Goal: Browse casually: Explore the website without a specific task or goal

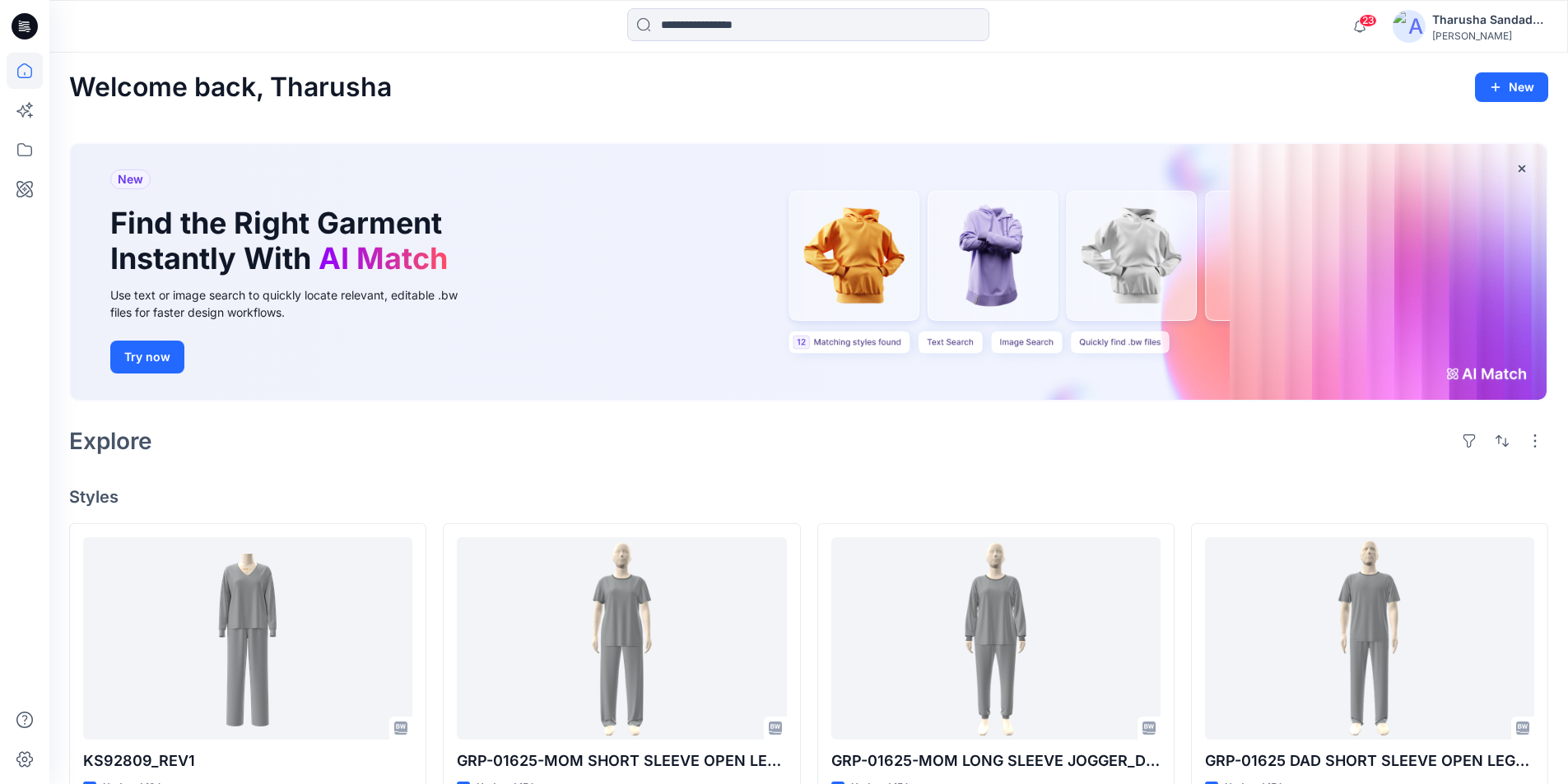
click at [69, 13] on div at bounding box center [239, 26] width 379 height 36
click at [1371, 15] on span "23" at bounding box center [1368, 21] width 18 height 13
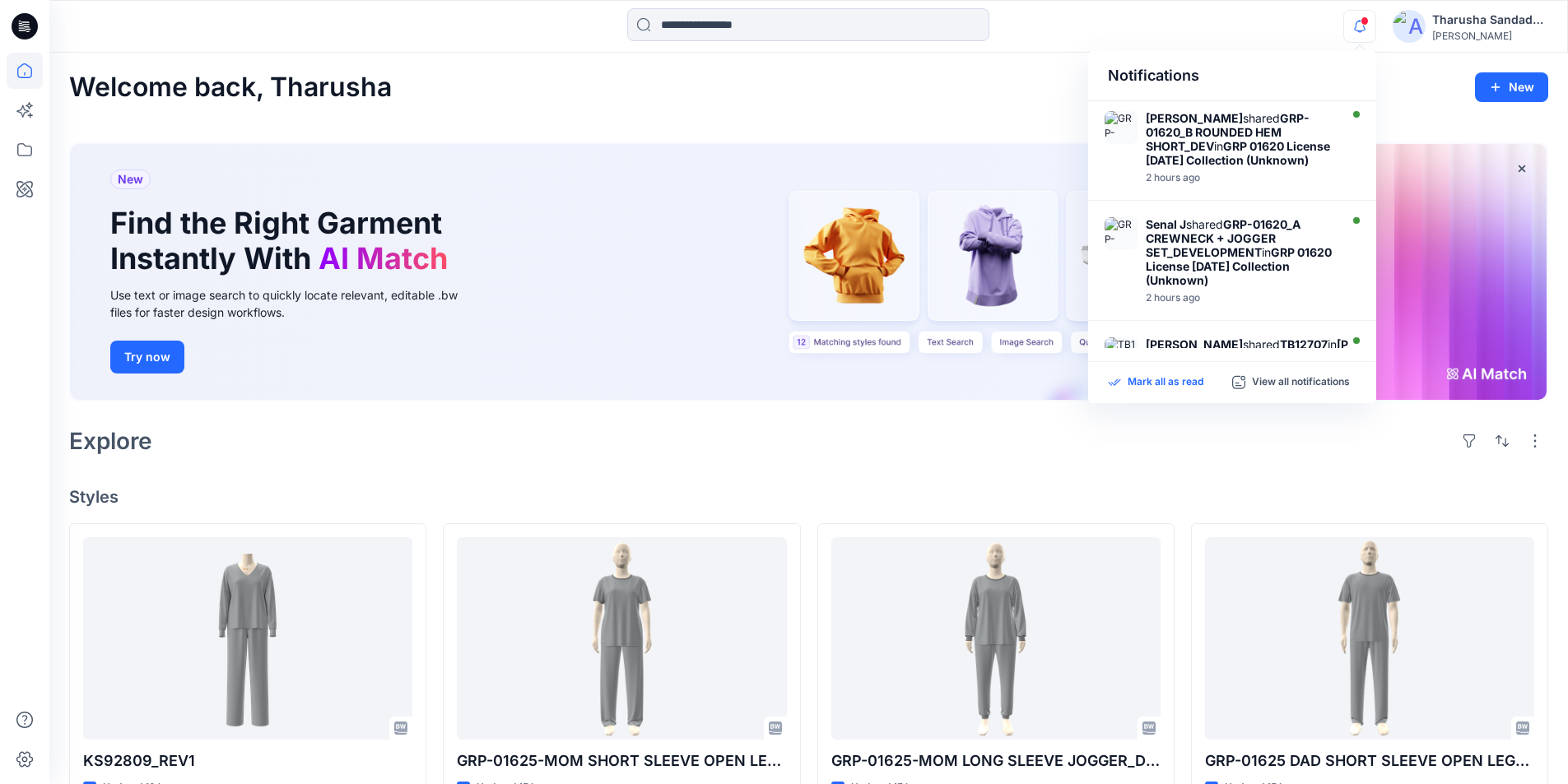
click at [1133, 387] on p "Mark all as read" at bounding box center [1165, 382] width 76 height 15
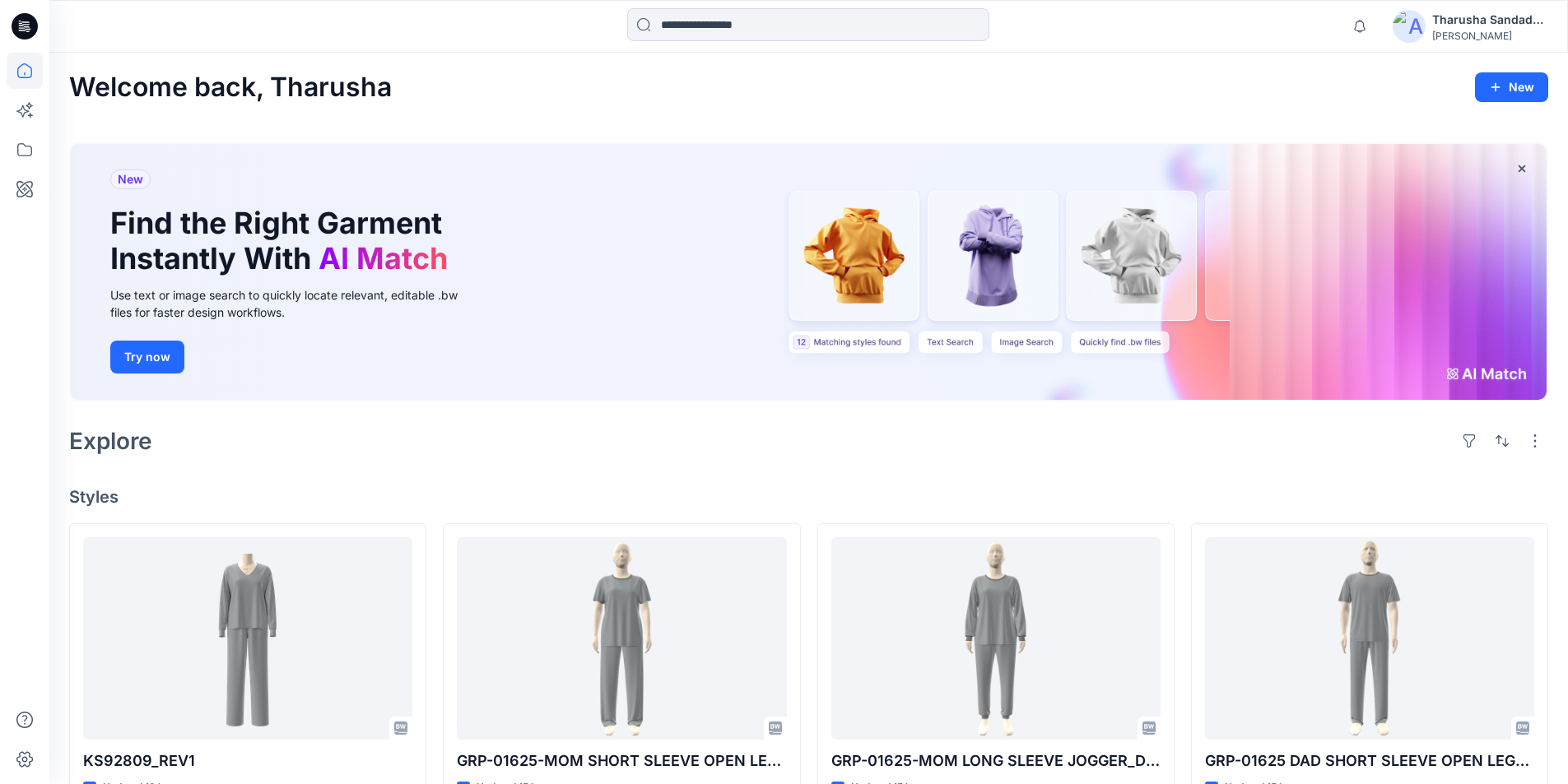
click at [1127, 87] on div "Welcome back, Tharusha New" at bounding box center [809, 88] width 1479 height 30
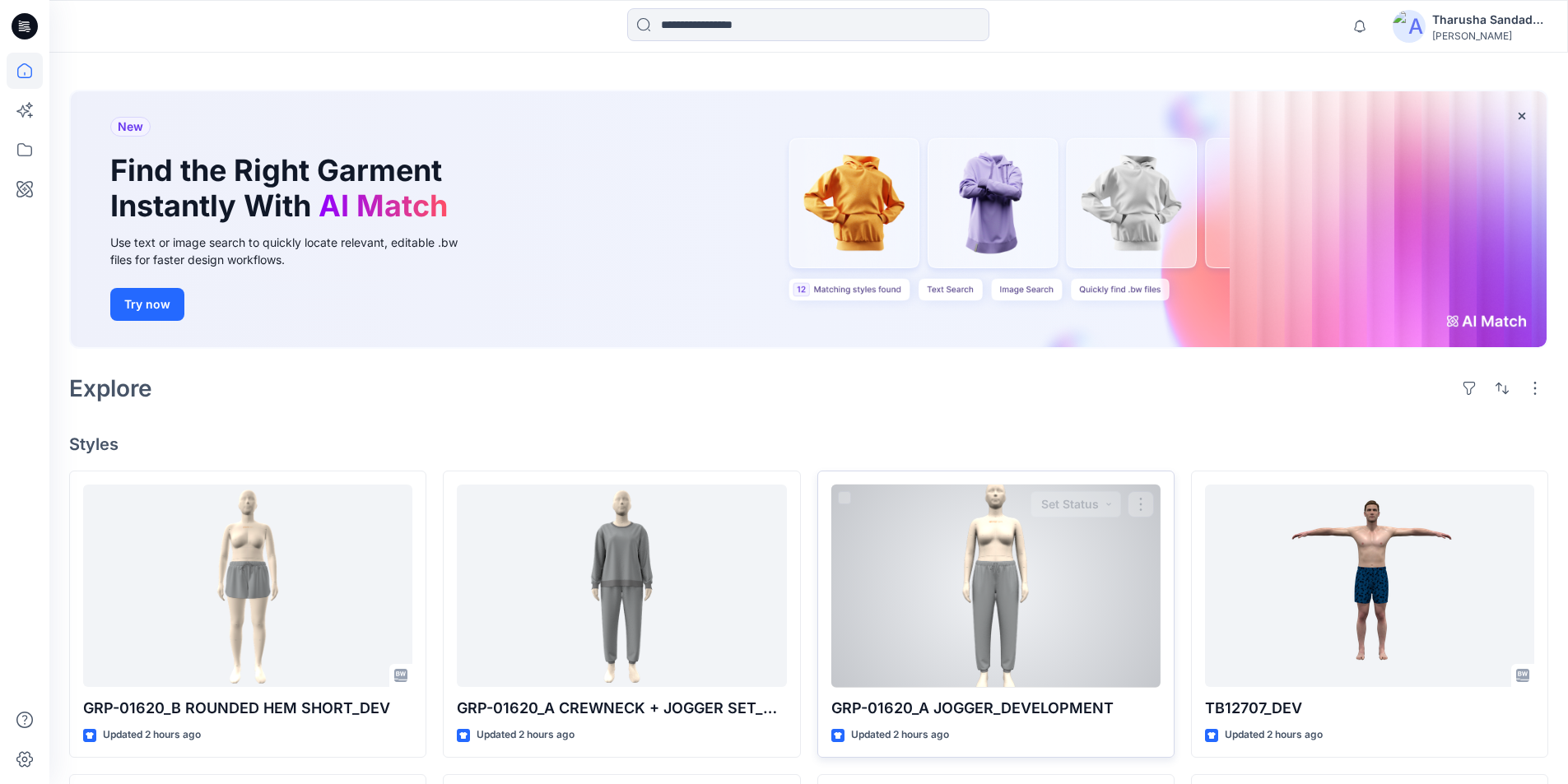
scroll to position [83, 0]
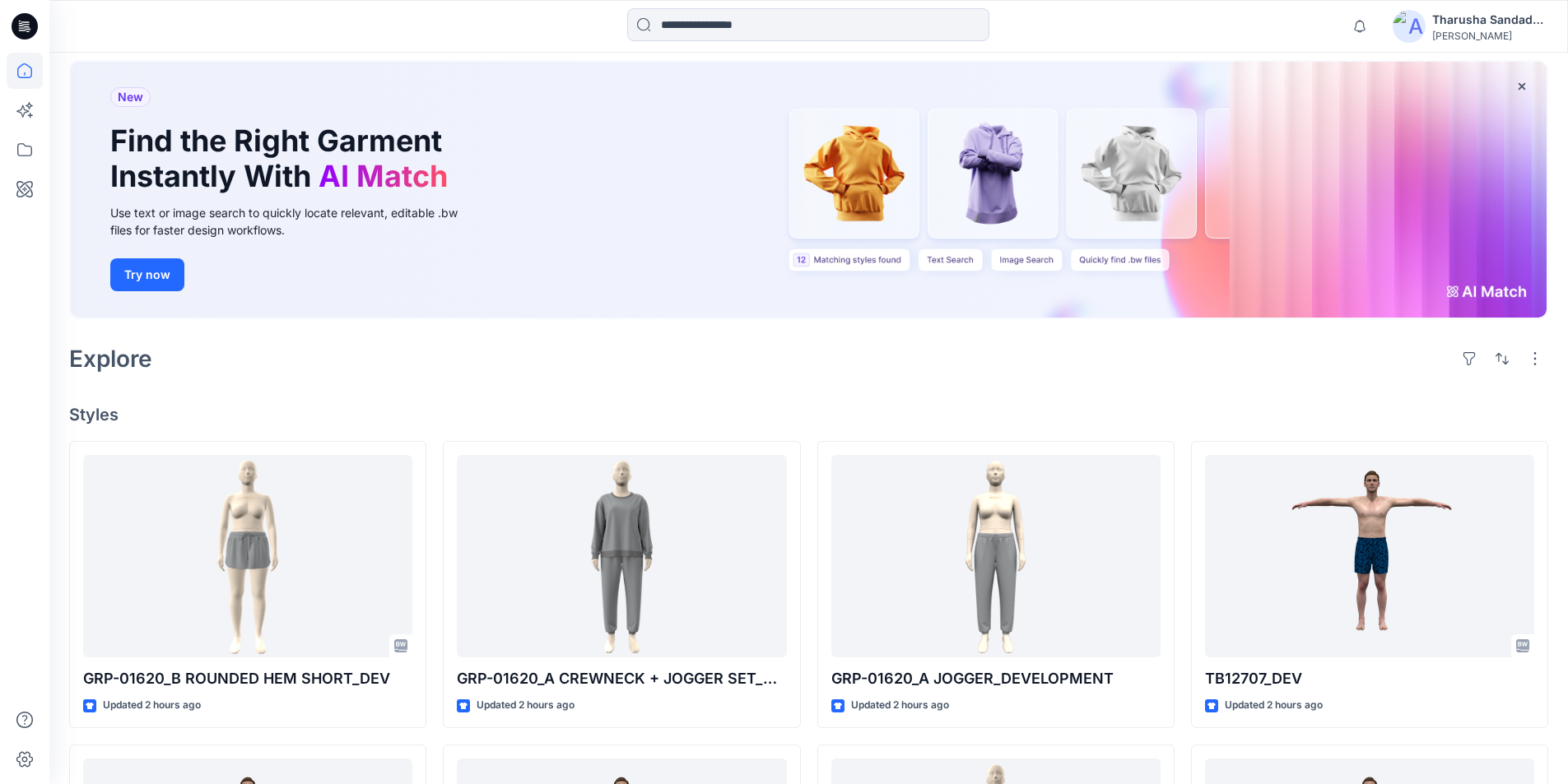
click at [670, 392] on div "Welcome back, Tharusha New New Find the Right Garment Instantly With AI Match U…" at bounding box center [809, 692] width 1519 height 1444
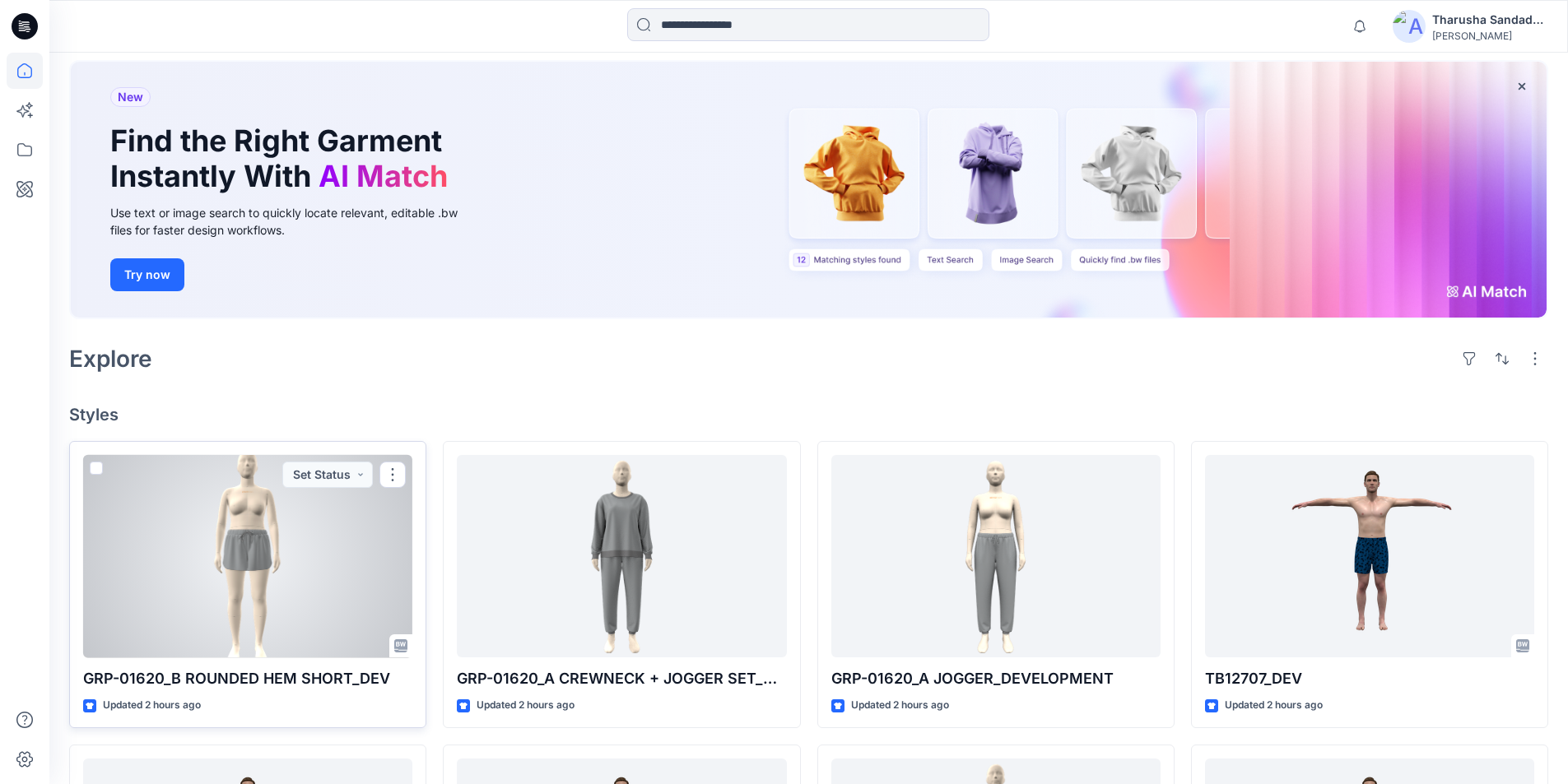
click at [248, 597] on div at bounding box center [248, 556] width 329 height 203
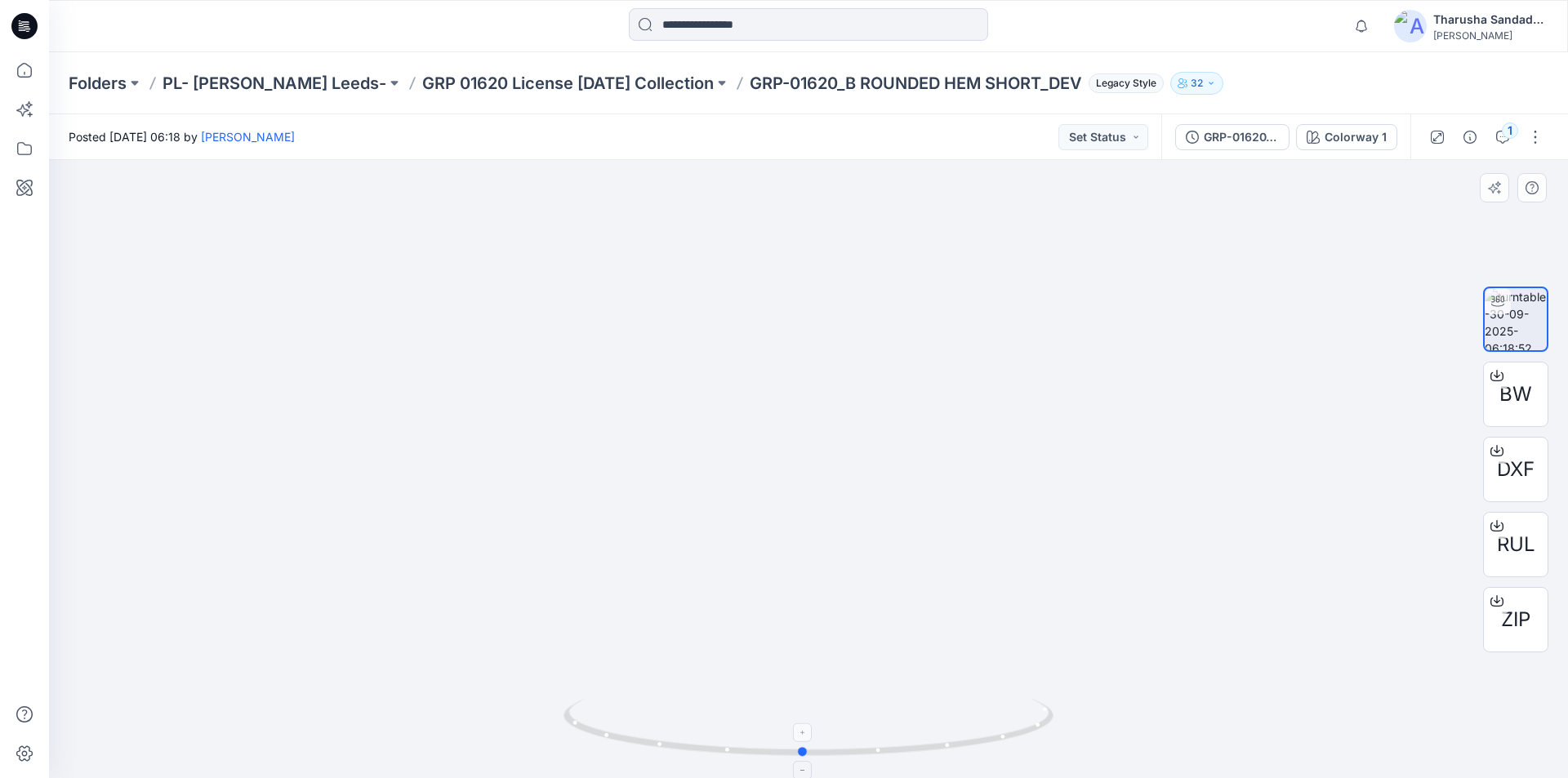
drag, startPoint x: 904, startPoint y: 742, endPoint x: 917, endPoint y: 731, distance: 17.0
click at [917, 731] on icon at bounding box center [811, 729] width 494 height 61
click at [27, 27] on icon at bounding box center [27, 27] width 7 height 1
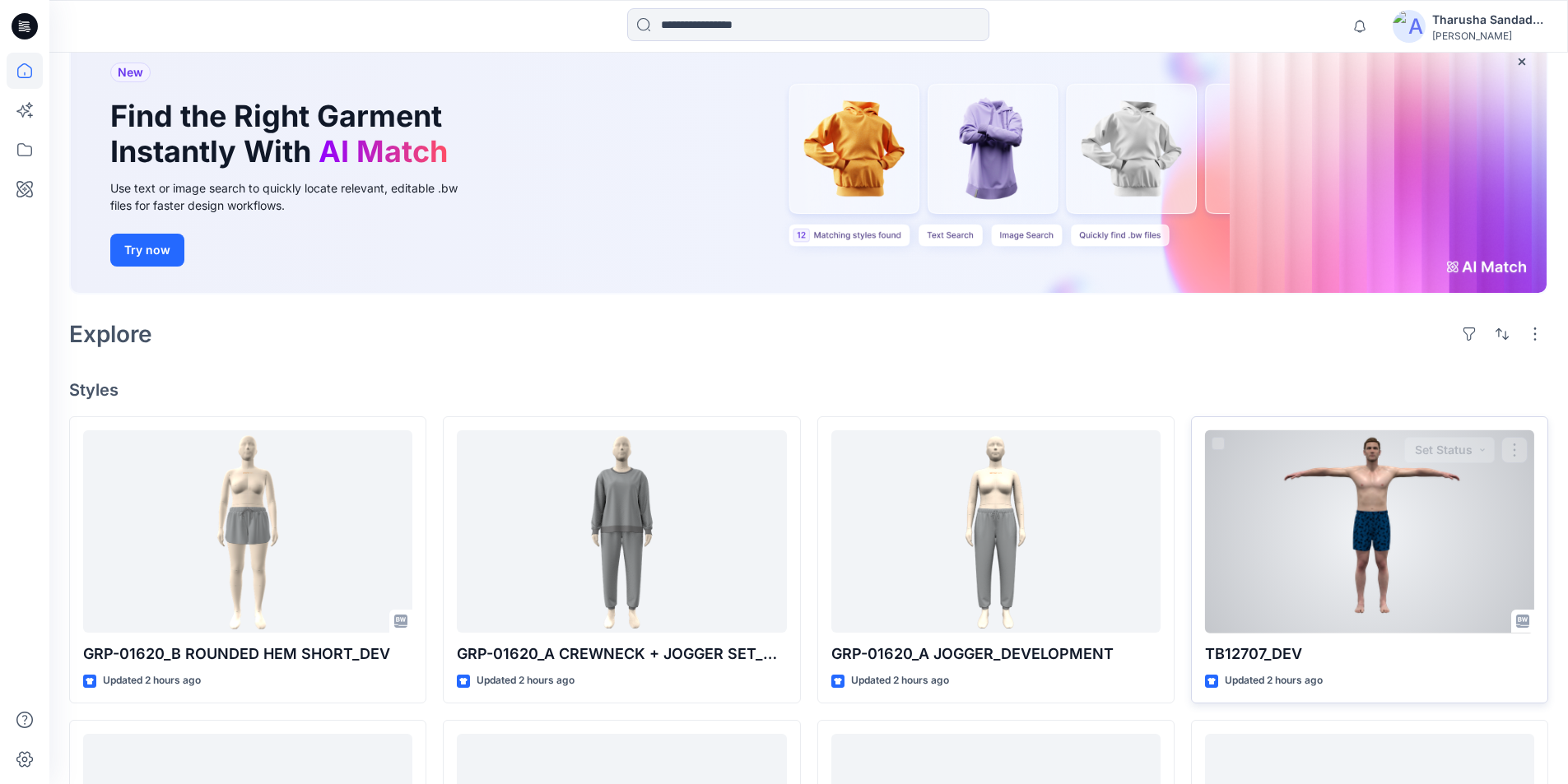
scroll to position [329, 0]
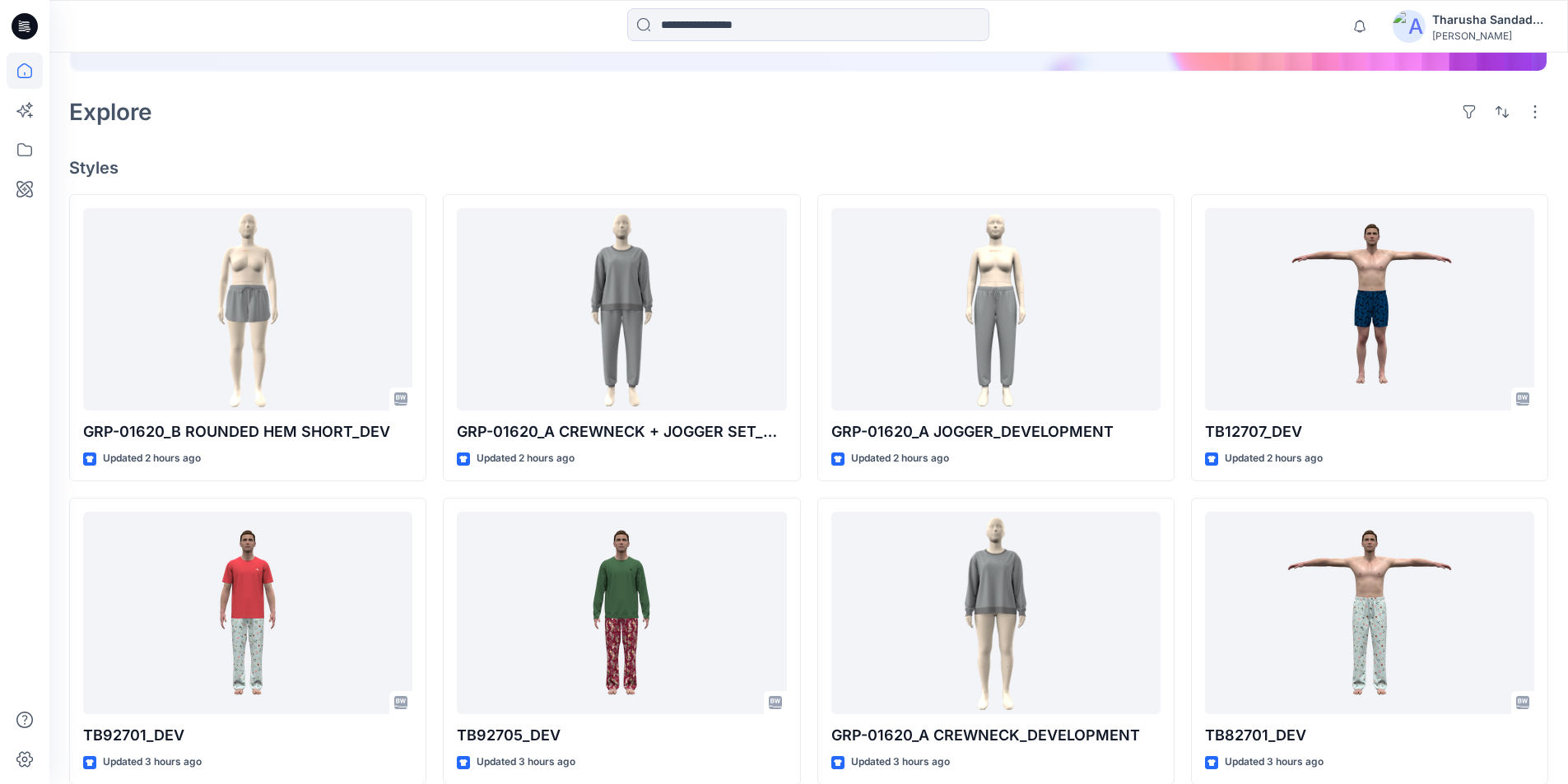
drag, startPoint x: 690, startPoint y: 131, endPoint x: 137, endPoint y: 60, distance: 557.5
click at [688, 129] on div "Explore" at bounding box center [809, 111] width 1479 height 39
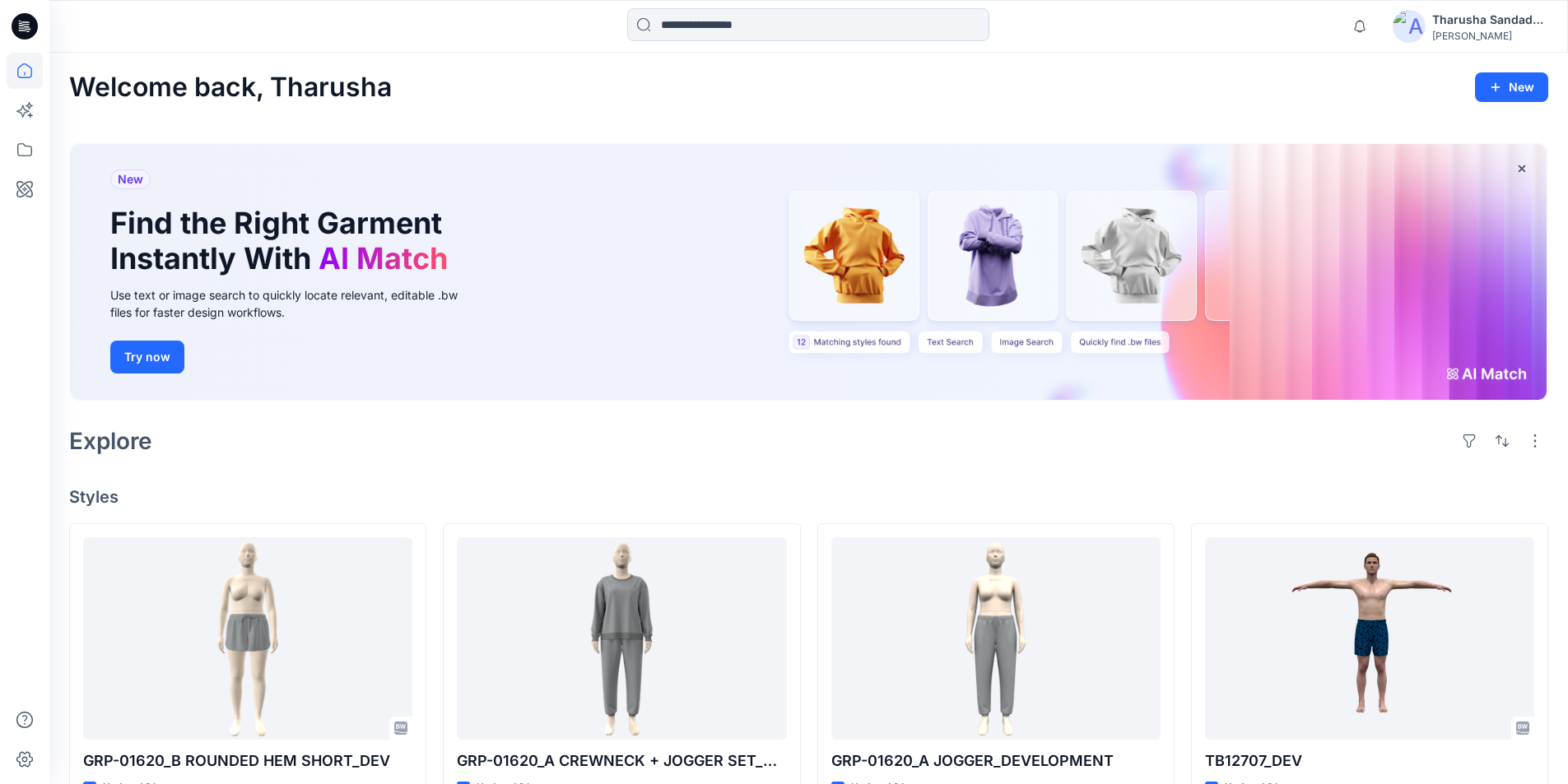
drag, startPoint x: 1342, startPoint y: 78, endPoint x: 1324, endPoint y: 93, distance: 23.4
click at [1344, 89] on div "Welcome back, Tharusha New" at bounding box center [809, 88] width 1479 height 30
click at [1523, 168] on icon "button" at bounding box center [1522, 168] width 7 height 7
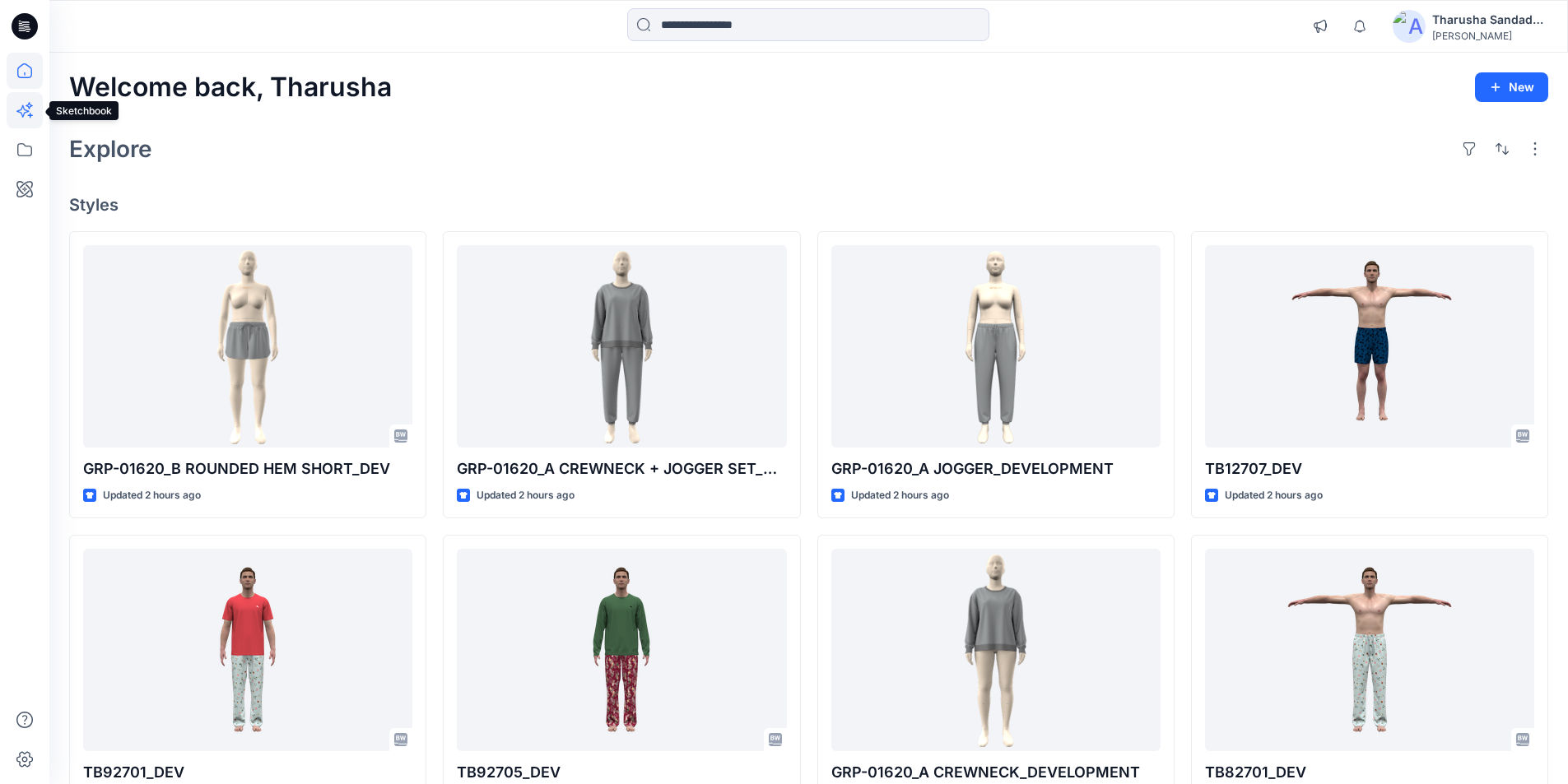
click at [23, 109] on icon at bounding box center [24, 109] width 36 height 36
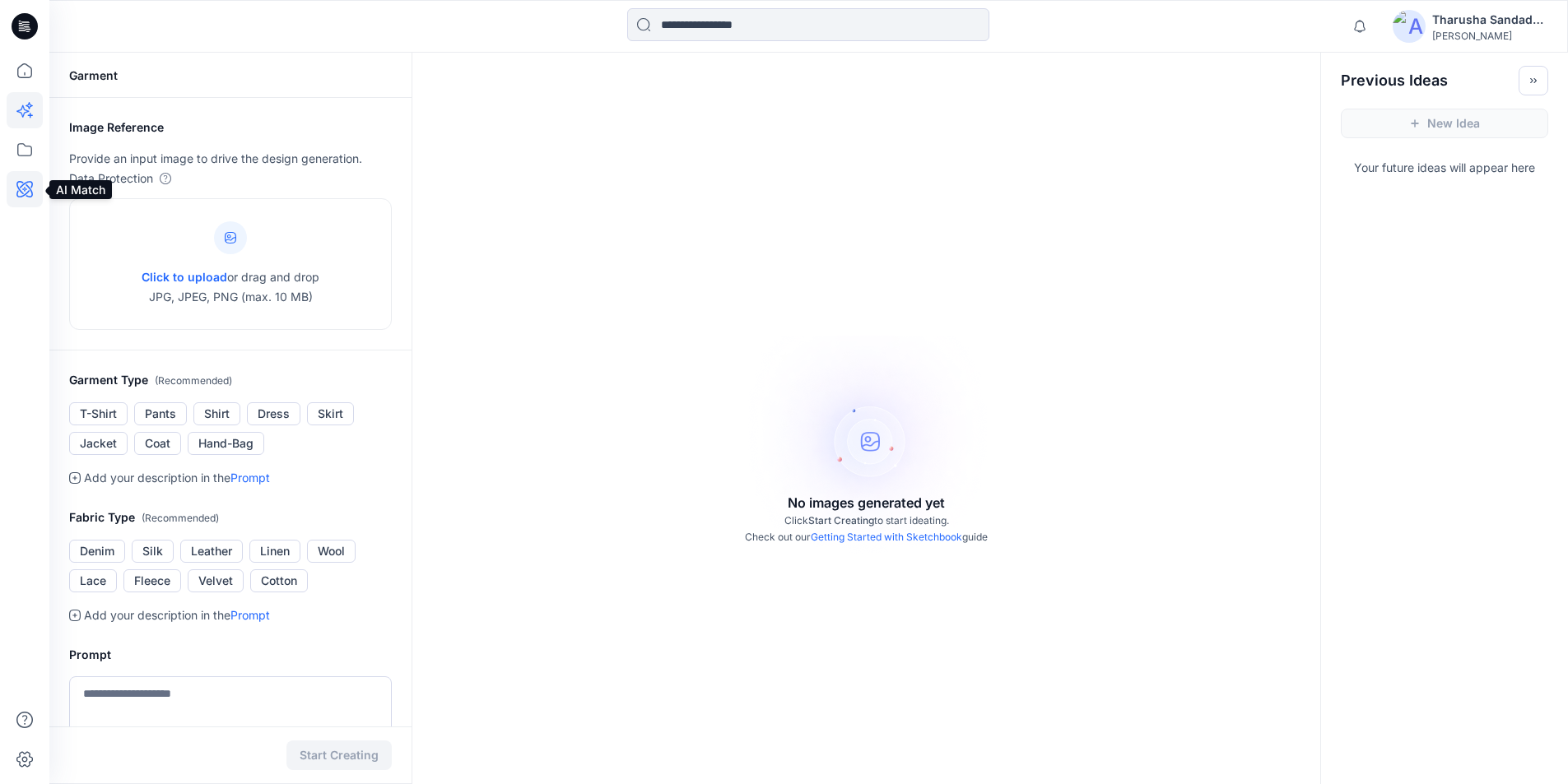
click at [22, 197] on icon at bounding box center [25, 190] width 17 height 17
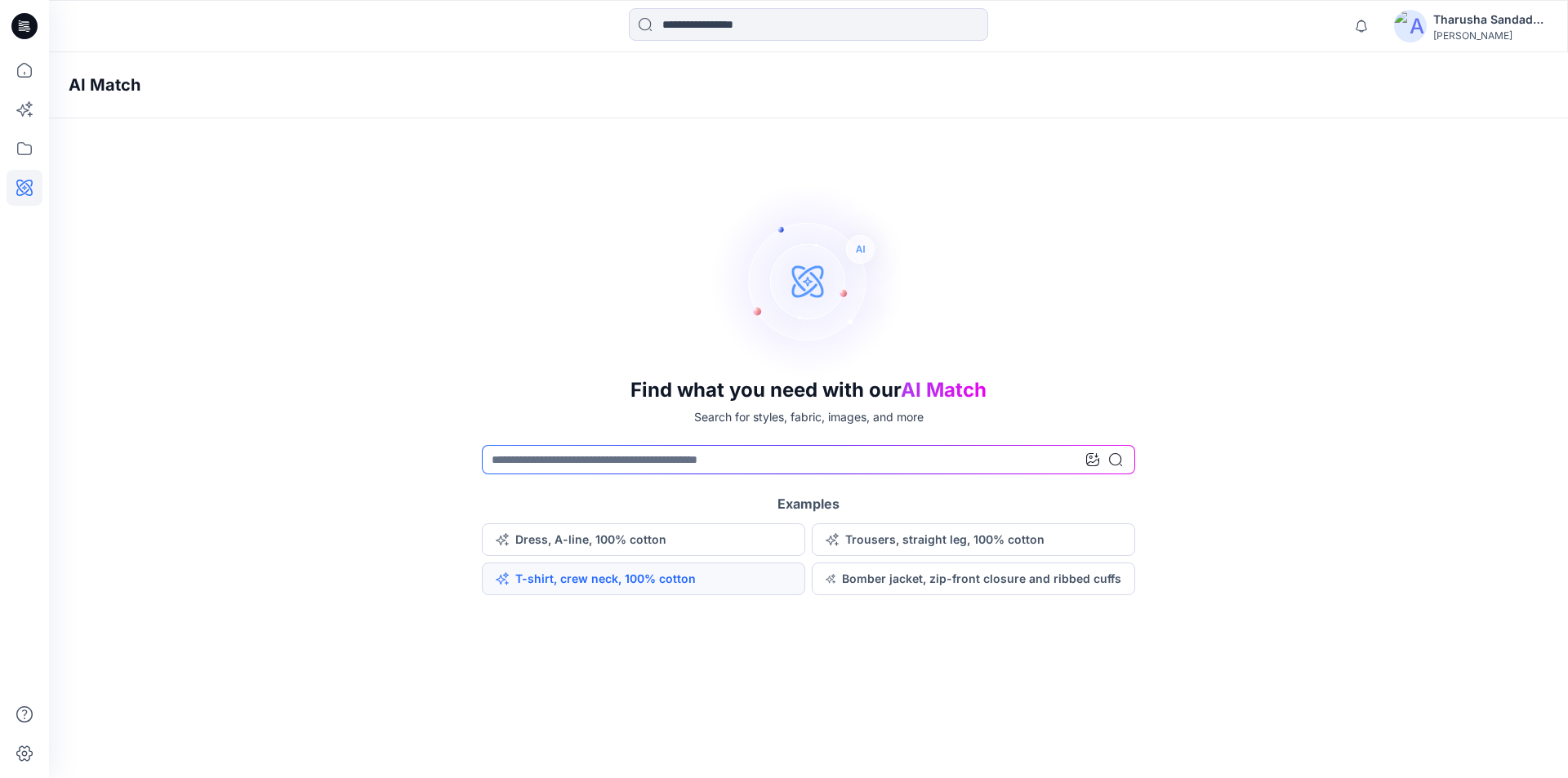
click at [643, 577] on button "T-shirt, crew neck, 100% cotton" at bounding box center [643, 578] width 323 height 32
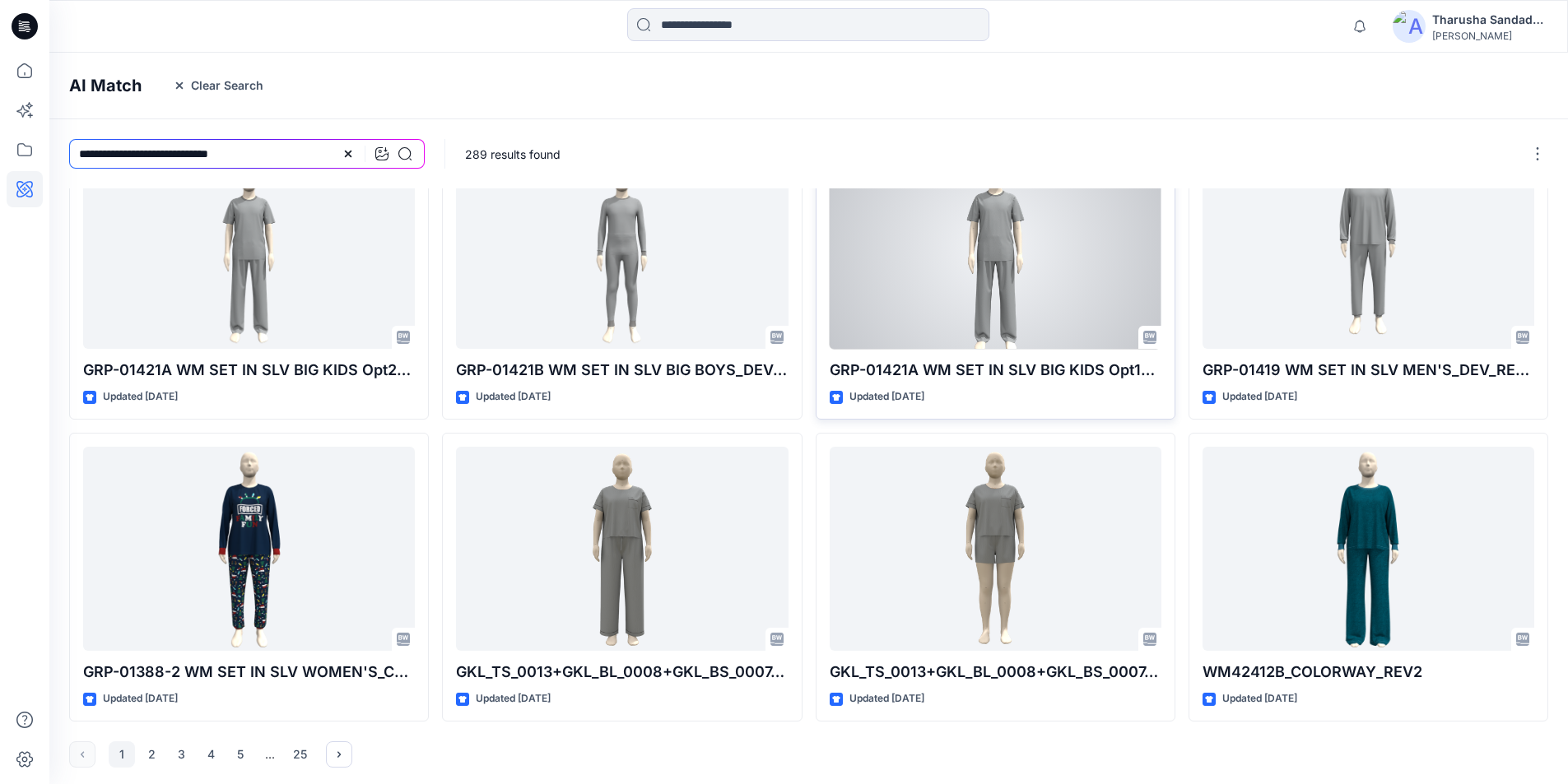
scroll to position [363, 0]
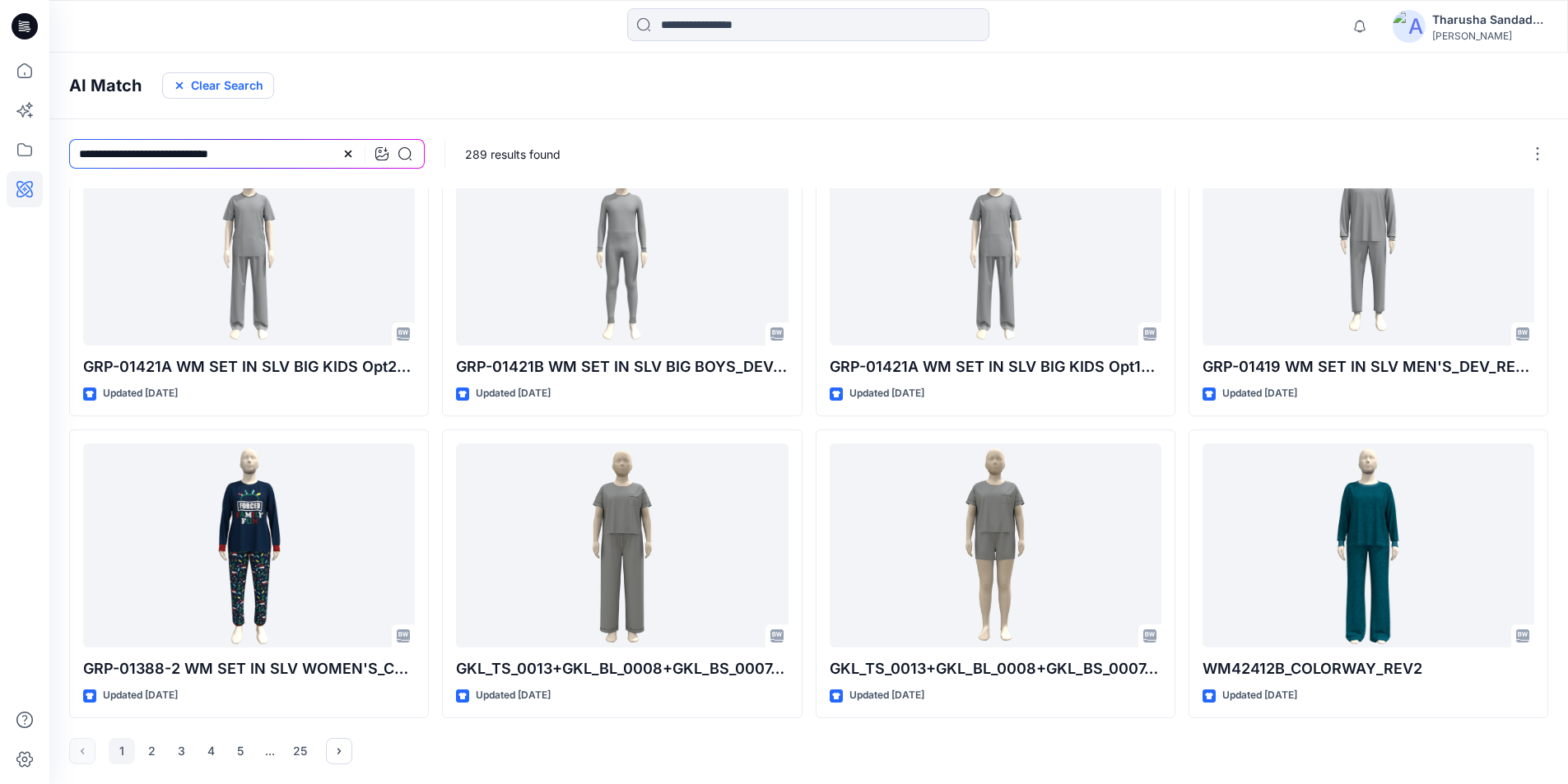
click at [229, 83] on button "Clear Search" at bounding box center [218, 86] width 112 height 27
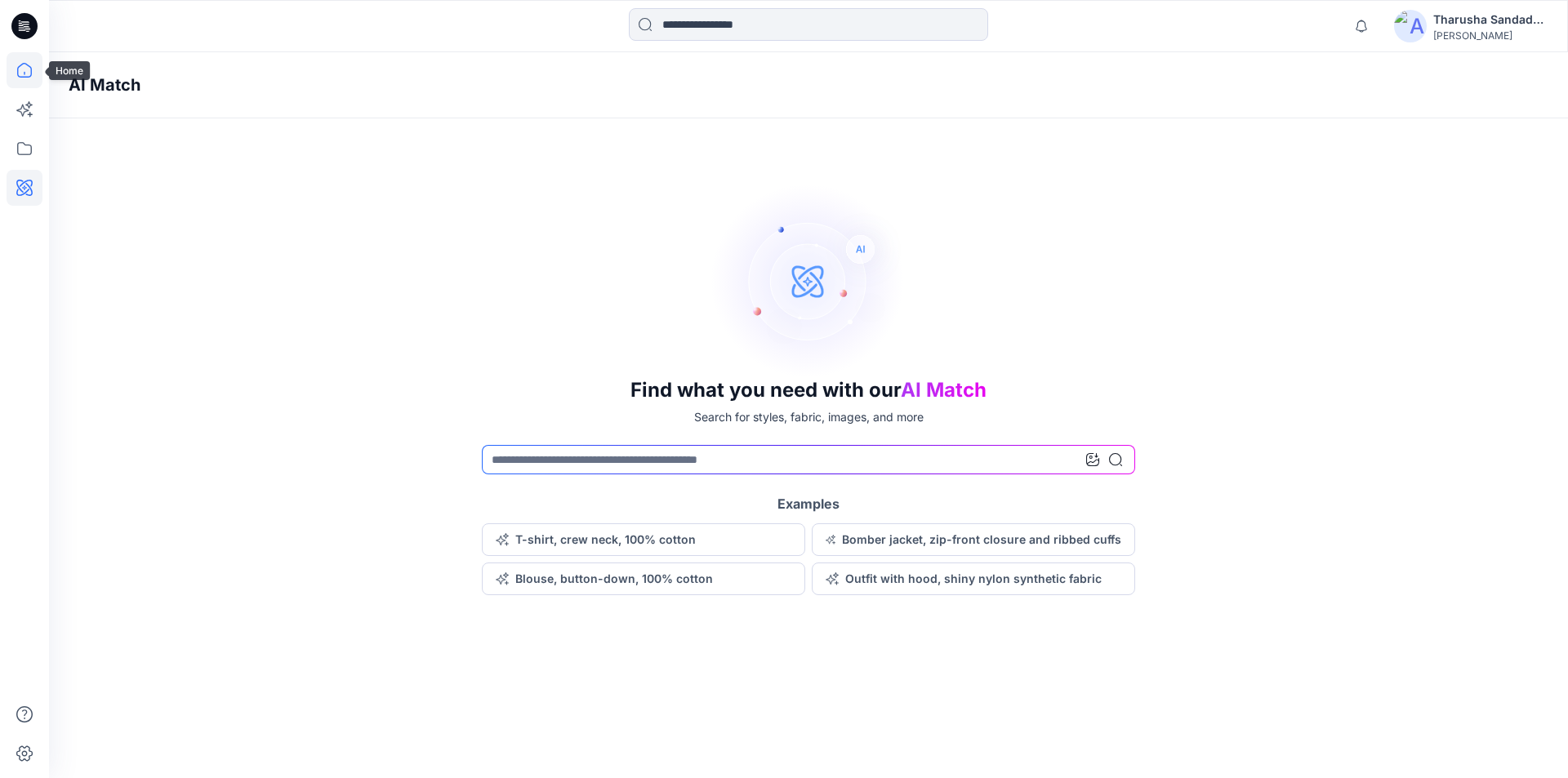
click at [28, 75] on icon at bounding box center [24, 70] width 36 height 36
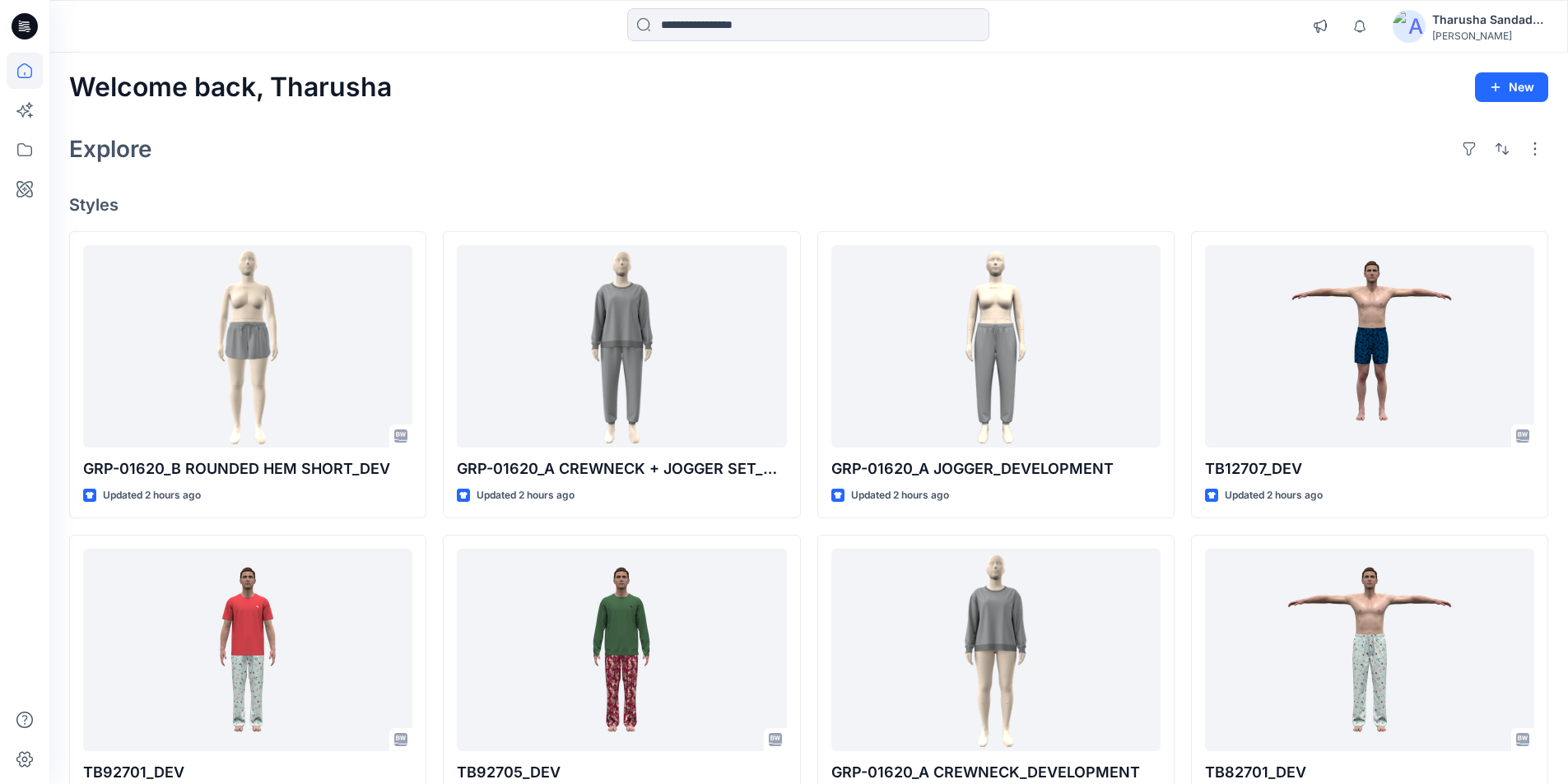
click at [34, 26] on div at bounding box center [24, 26] width 53 height 53
click at [70, 13] on div at bounding box center [239, 26] width 379 height 36
click at [456, 175] on div "Welcome back, Tharusha New Explore Styles GRP-01620_B ROUNDED HEM SHORT_DEV Upd…" at bounding box center [809, 629] width 1519 height 1152
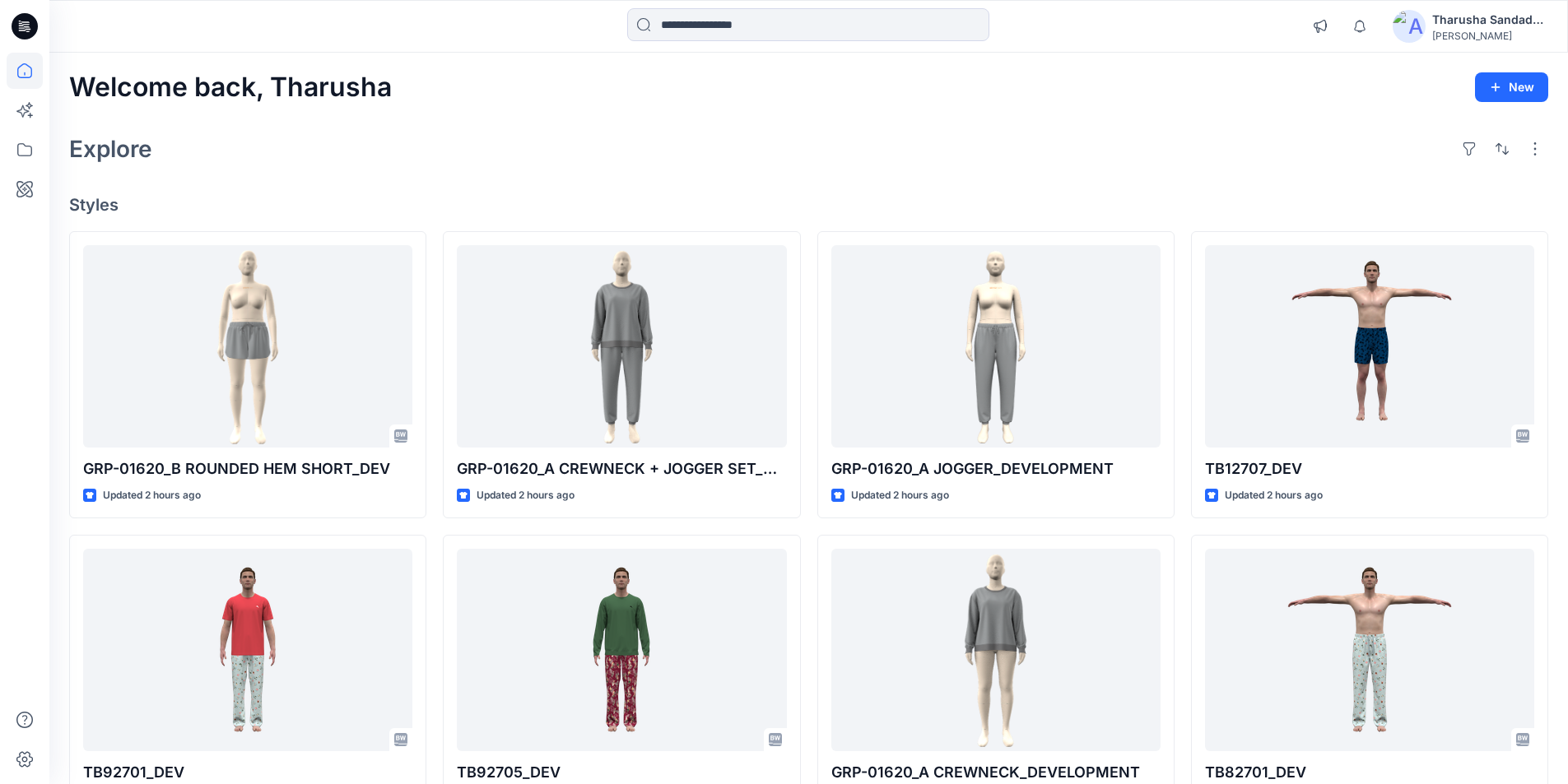
click at [1141, 83] on div "Welcome back, Tharusha New" at bounding box center [809, 88] width 1479 height 30
drag, startPoint x: 1080, startPoint y: 184, endPoint x: 781, endPoint y: 205, distance: 299.7
click at [27, 24] on icon at bounding box center [25, 27] width 27 height 27
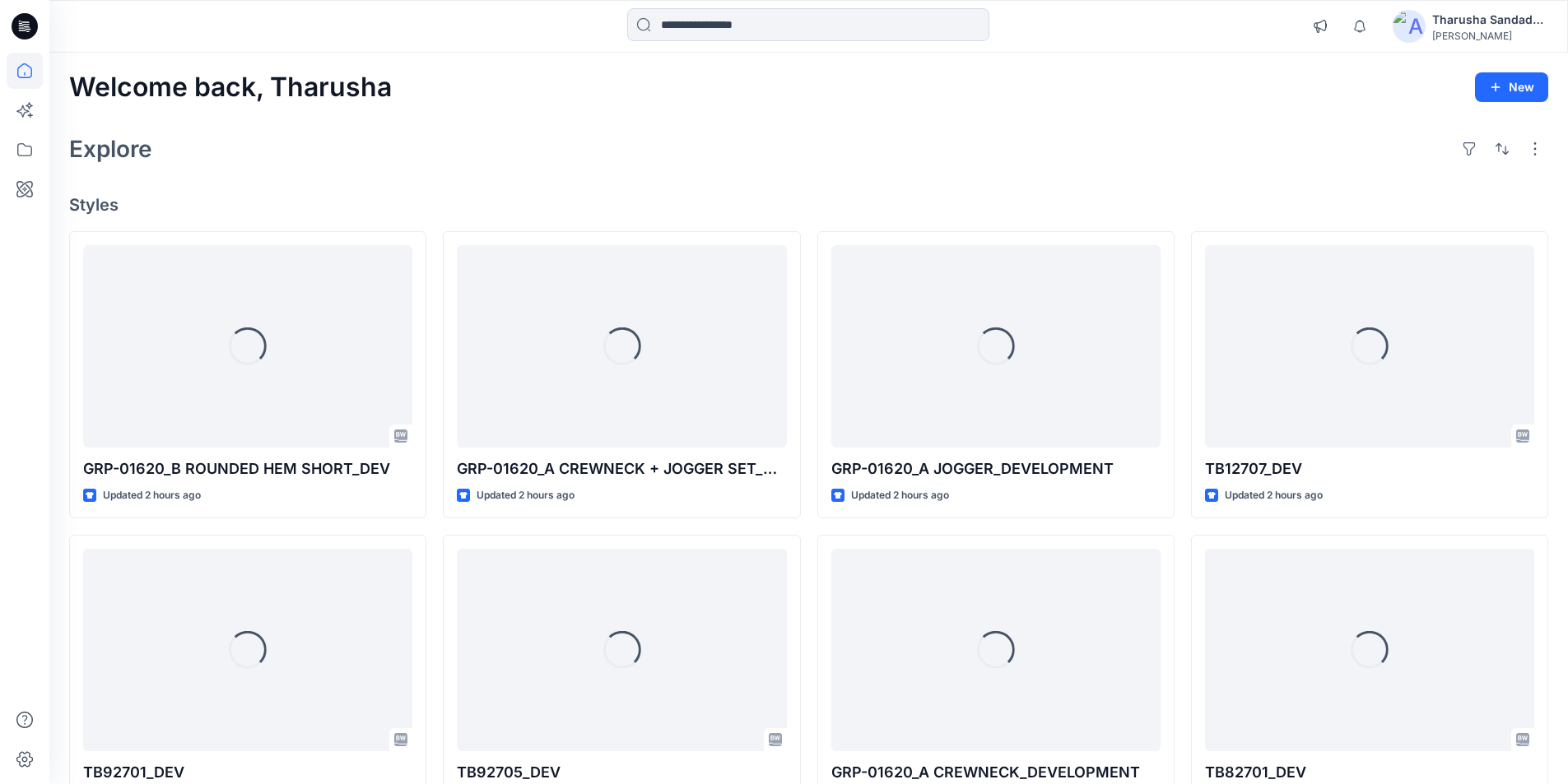
click at [69, 8] on div "Notifications [PERSON_NAME] shared GRP-01620_B ROUNDED HEM SHORT_DEV in GRP 016…" at bounding box center [809, 26] width 1519 height 53
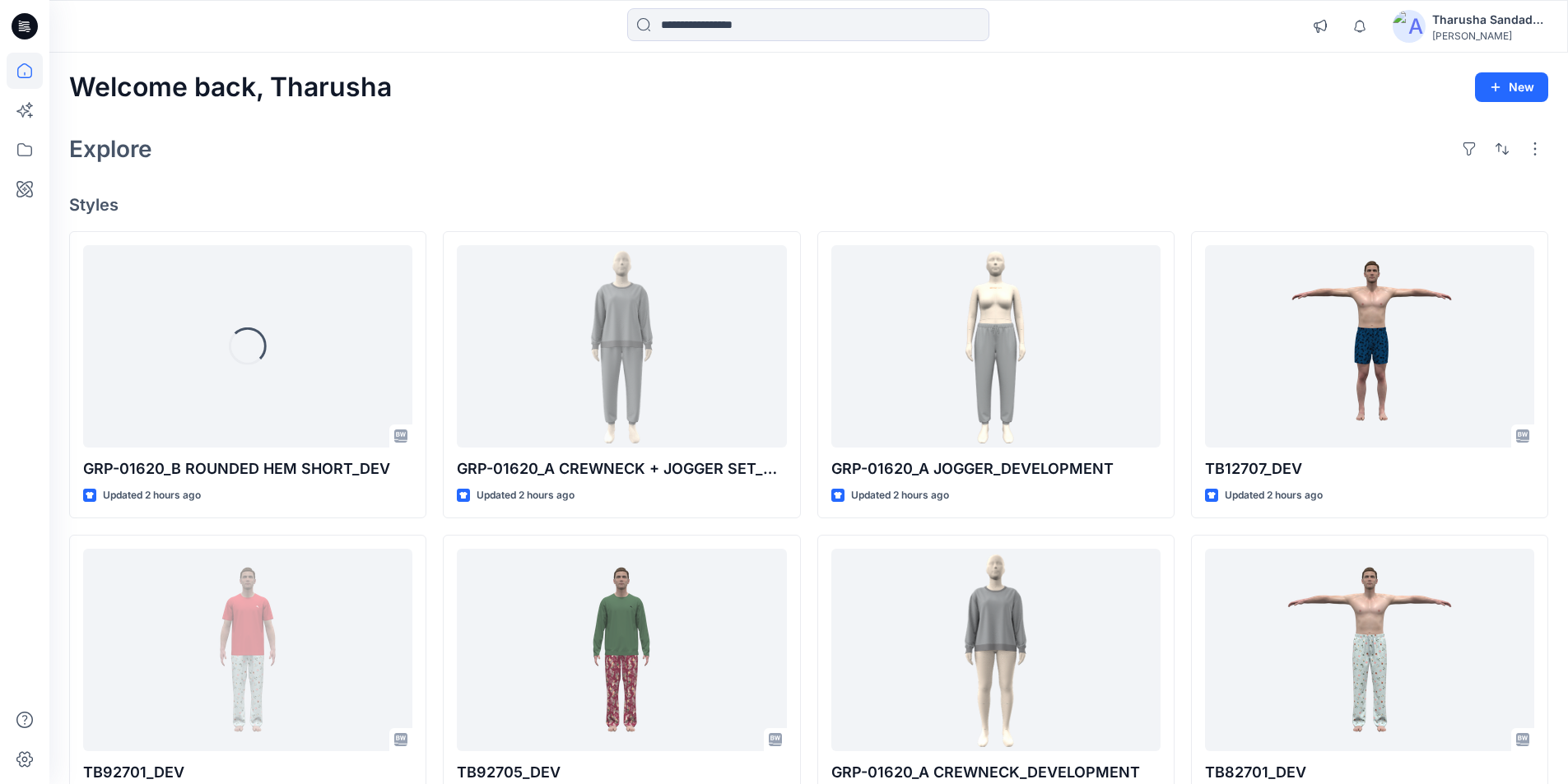
click at [36, 33] on icon at bounding box center [25, 26] width 27 height 53
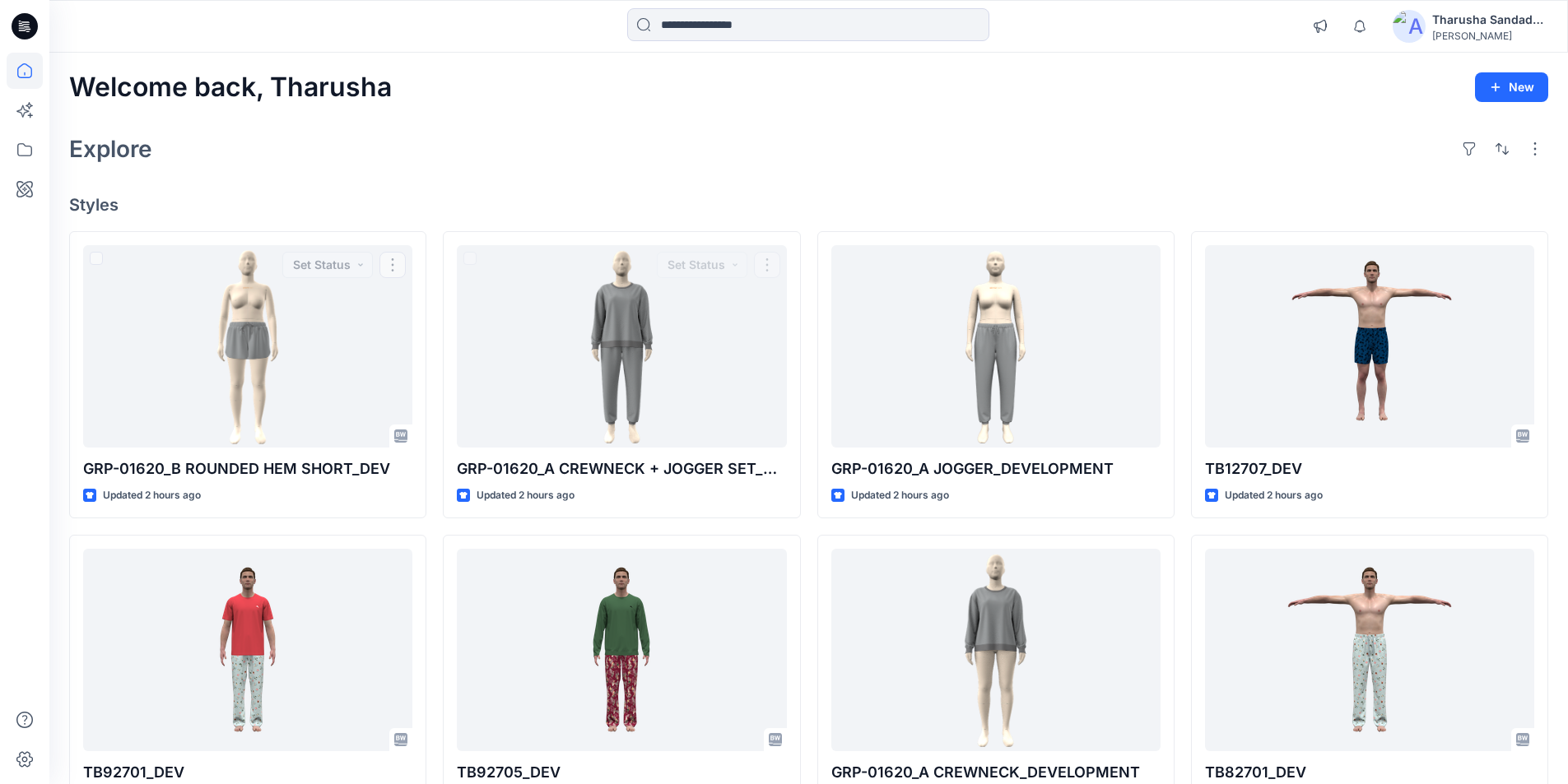
click at [769, 141] on div "Explore" at bounding box center [809, 149] width 1479 height 39
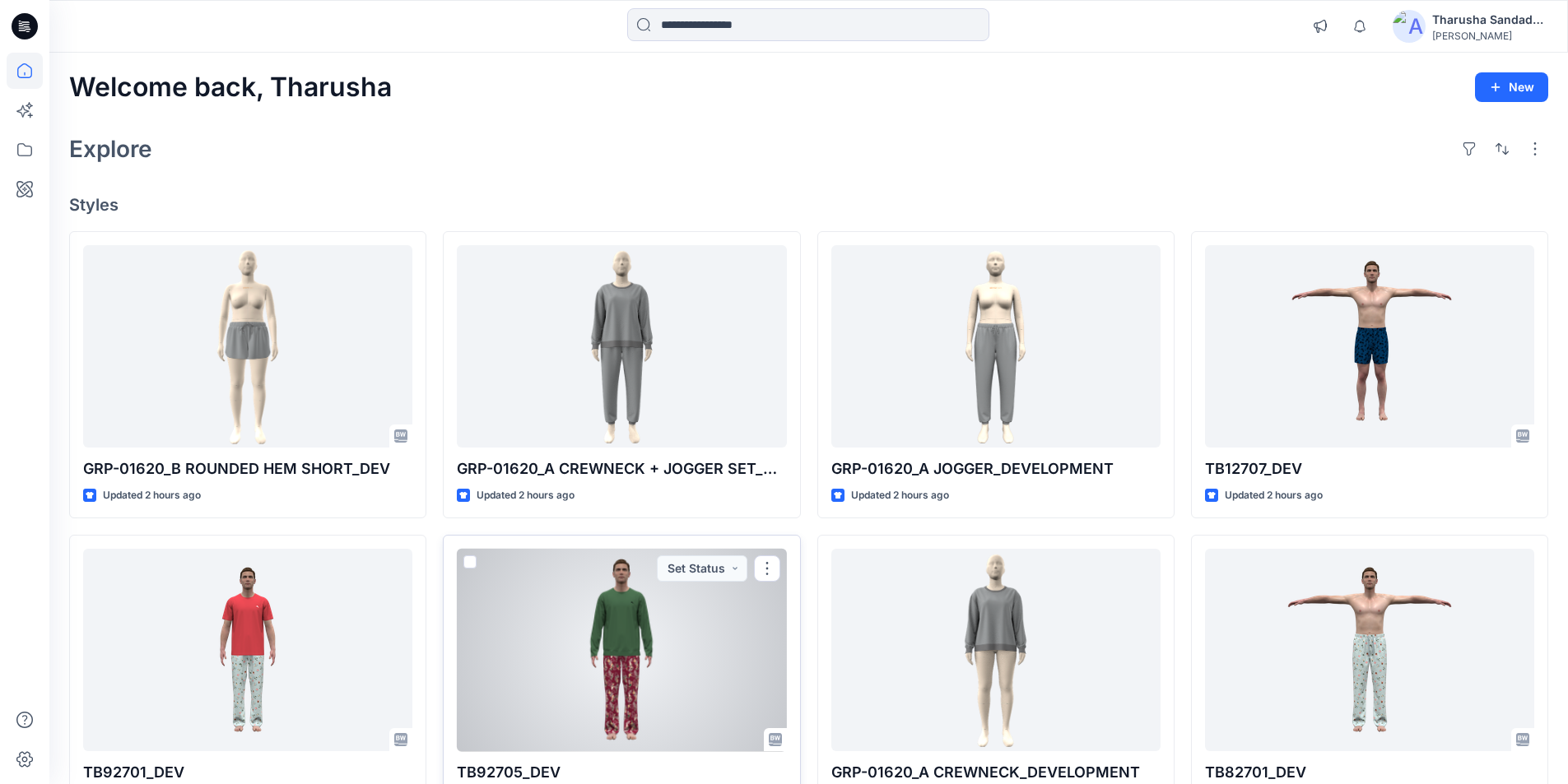
click at [629, 668] on div at bounding box center [622, 650] width 329 height 203
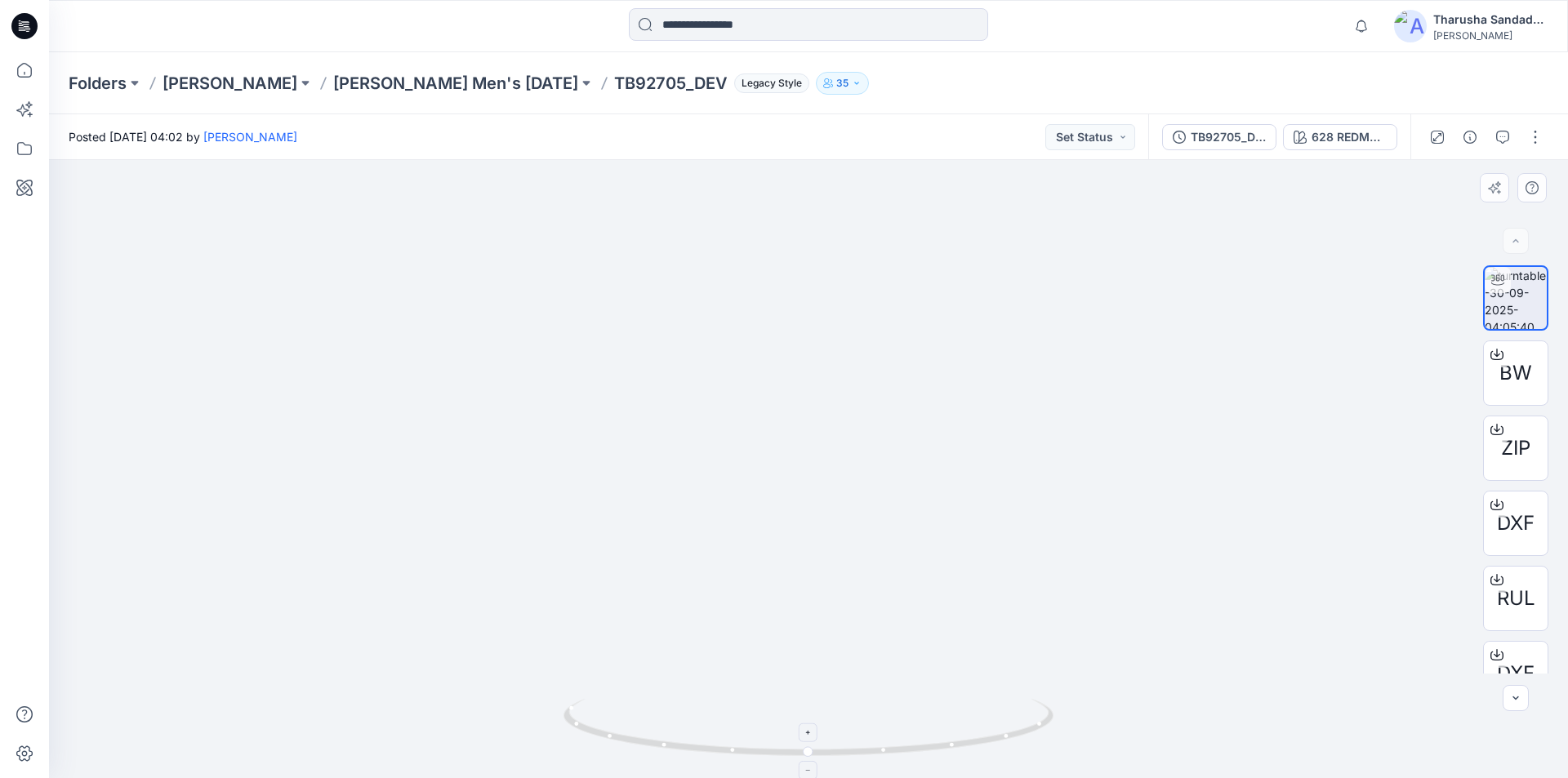
drag, startPoint x: 861, startPoint y: 276, endPoint x: 878, endPoint y: 720, distance: 444.3
drag, startPoint x: 834, startPoint y: 517, endPoint x: 883, endPoint y: 810, distance: 297.1
drag, startPoint x: 766, startPoint y: 741, endPoint x: 763, endPoint y: 725, distance: 16.3
click at [763, 725] on icon at bounding box center [811, 729] width 494 height 61
drag, startPoint x: 821, startPoint y: 753, endPoint x: 932, endPoint y: 737, distance: 112.1
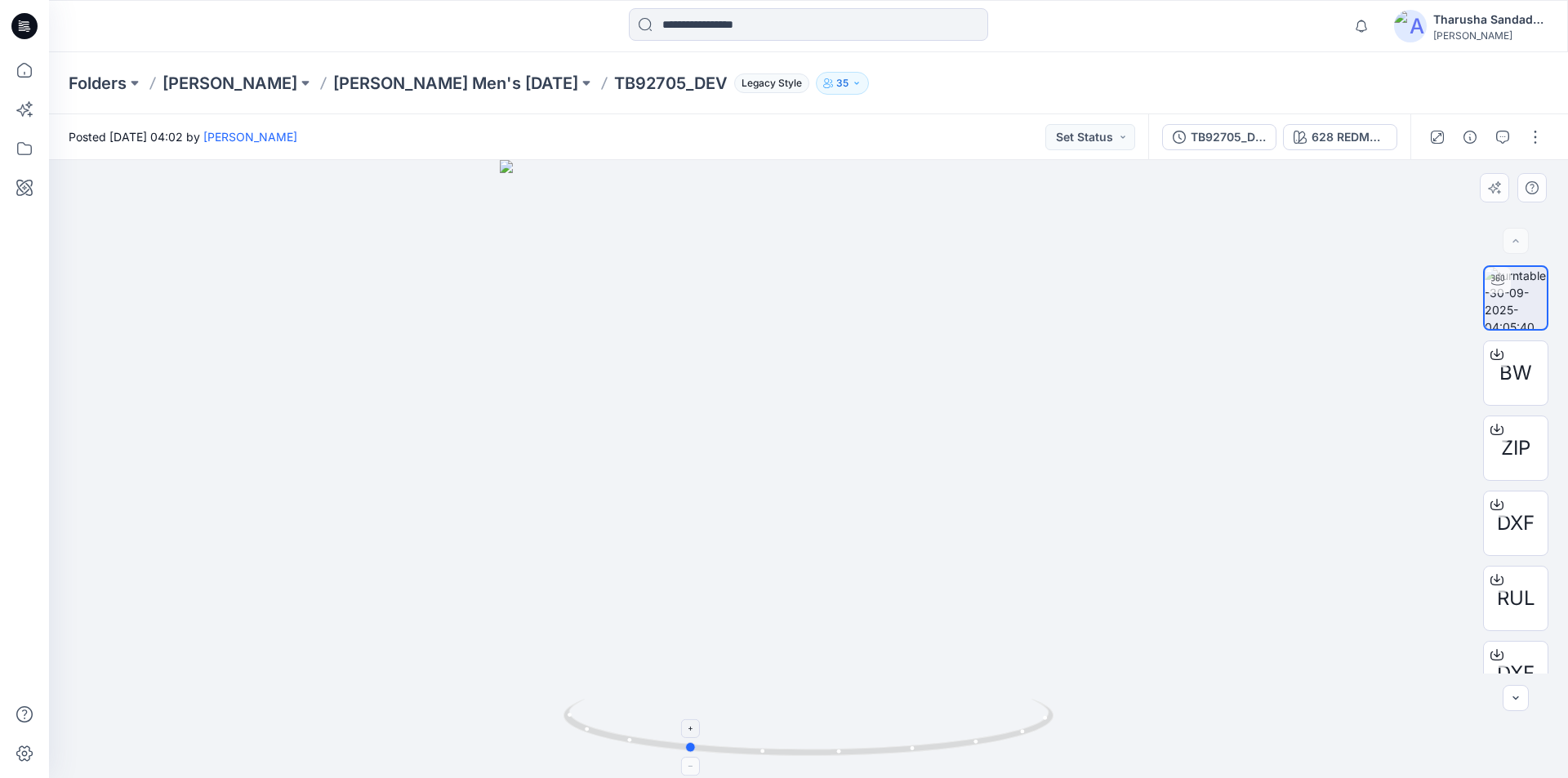
click at [932, 737] on icon at bounding box center [811, 729] width 494 height 61
drag, startPoint x: 849, startPoint y: 539, endPoint x: 849, endPoint y: 678, distance: 139.0
drag, startPoint x: 1024, startPoint y: 656, endPoint x: 826, endPoint y: 605, distance: 204.5
click at [826, 605] on img at bounding box center [683, 352] width 3345 height 851
drag, startPoint x: 915, startPoint y: 738, endPoint x: 960, endPoint y: 727, distance: 46.3
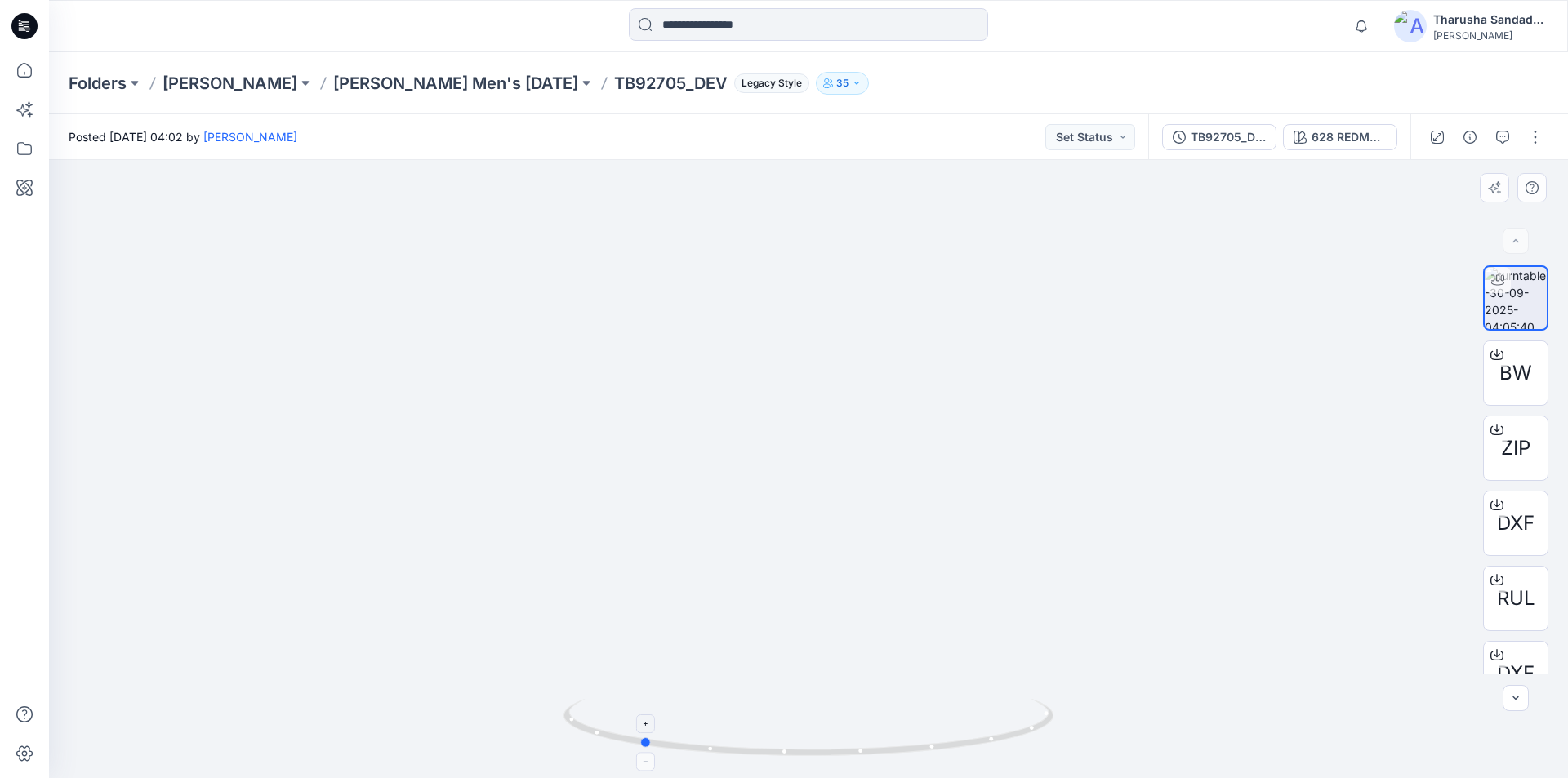
click at [960, 727] on icon at bounding box center [811, 729] width 494 height 61
drag, startPoint x: 883, startPoint y: 754, endPoint x: 661, endPoint y: 718, distance: 224.9
click at [661, 718] on icon at bounding box center [811, 729] width 494 height 61
click at [36, 27] on icon at bounding box center [25, 27] width 27 height 27
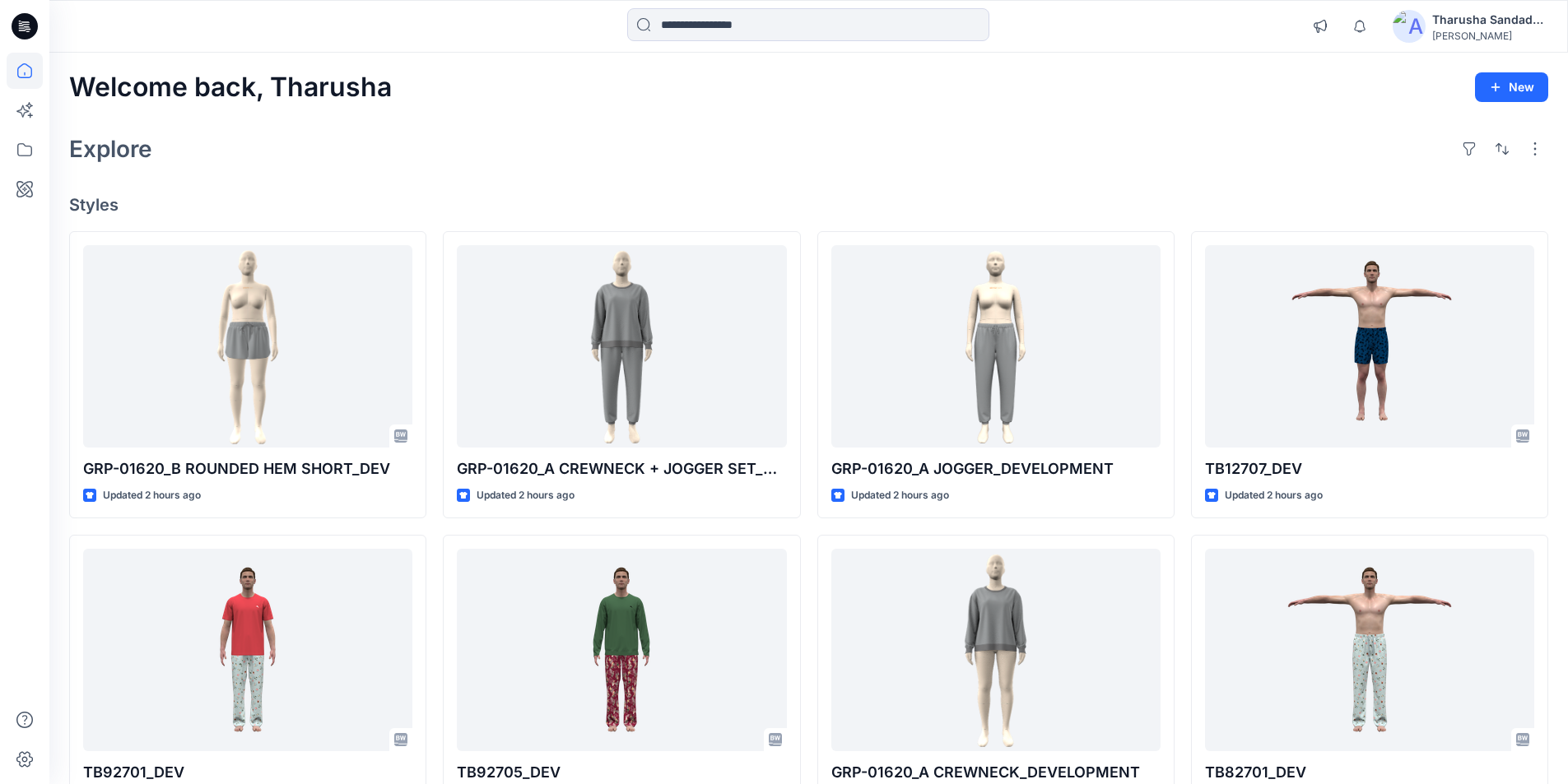
click at [1289, 208] on h4 "Styles" at bounding box center [809, 205] width 1479 height 20
click at [896, 162] on div "Explore" at bounding box center [809, 149] width 1479 height 39
